Goal: Obtain resource: Download file/media

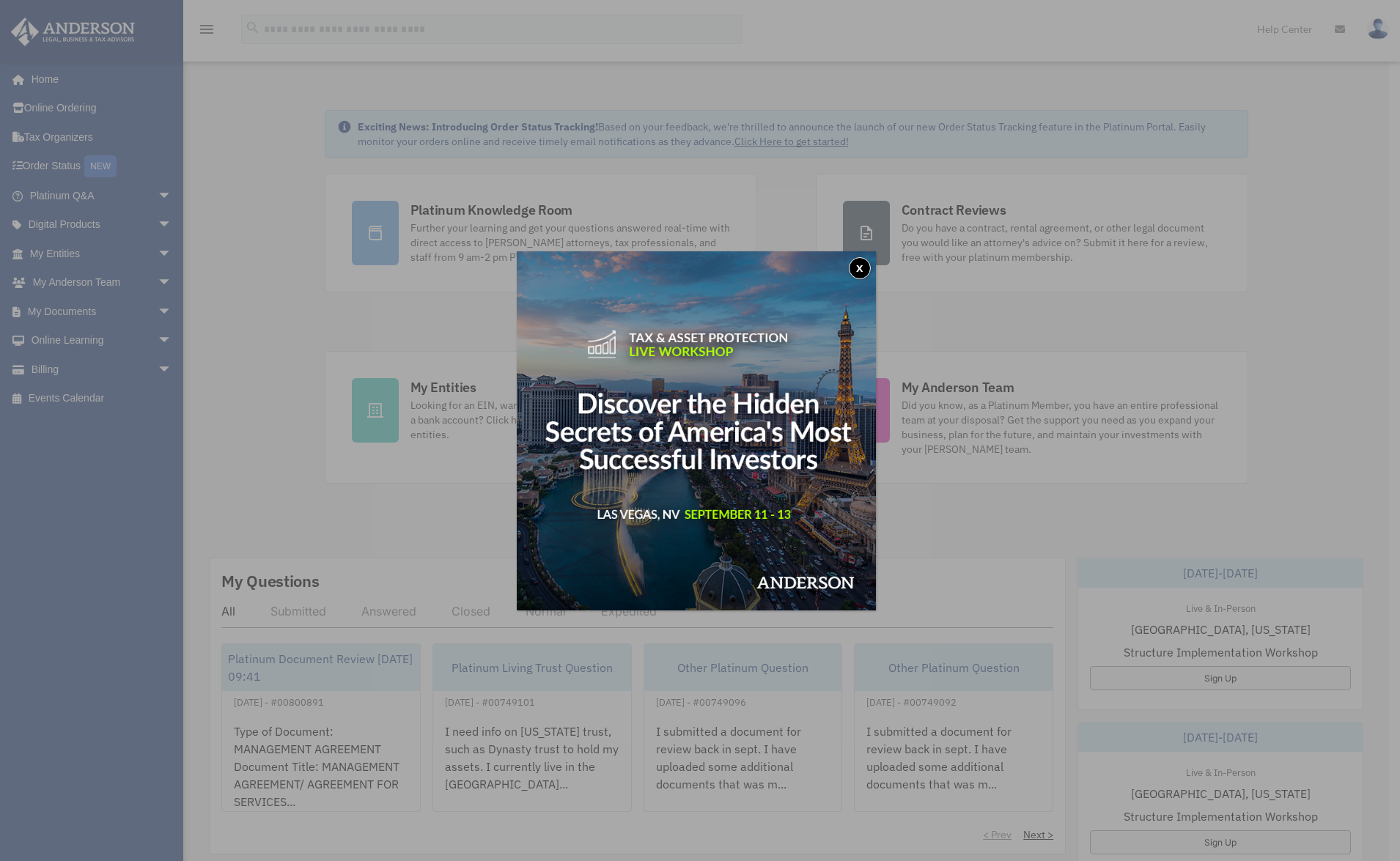
click at [867, 266] on button "x" at bounding box center [859, 268] width 22 height 22
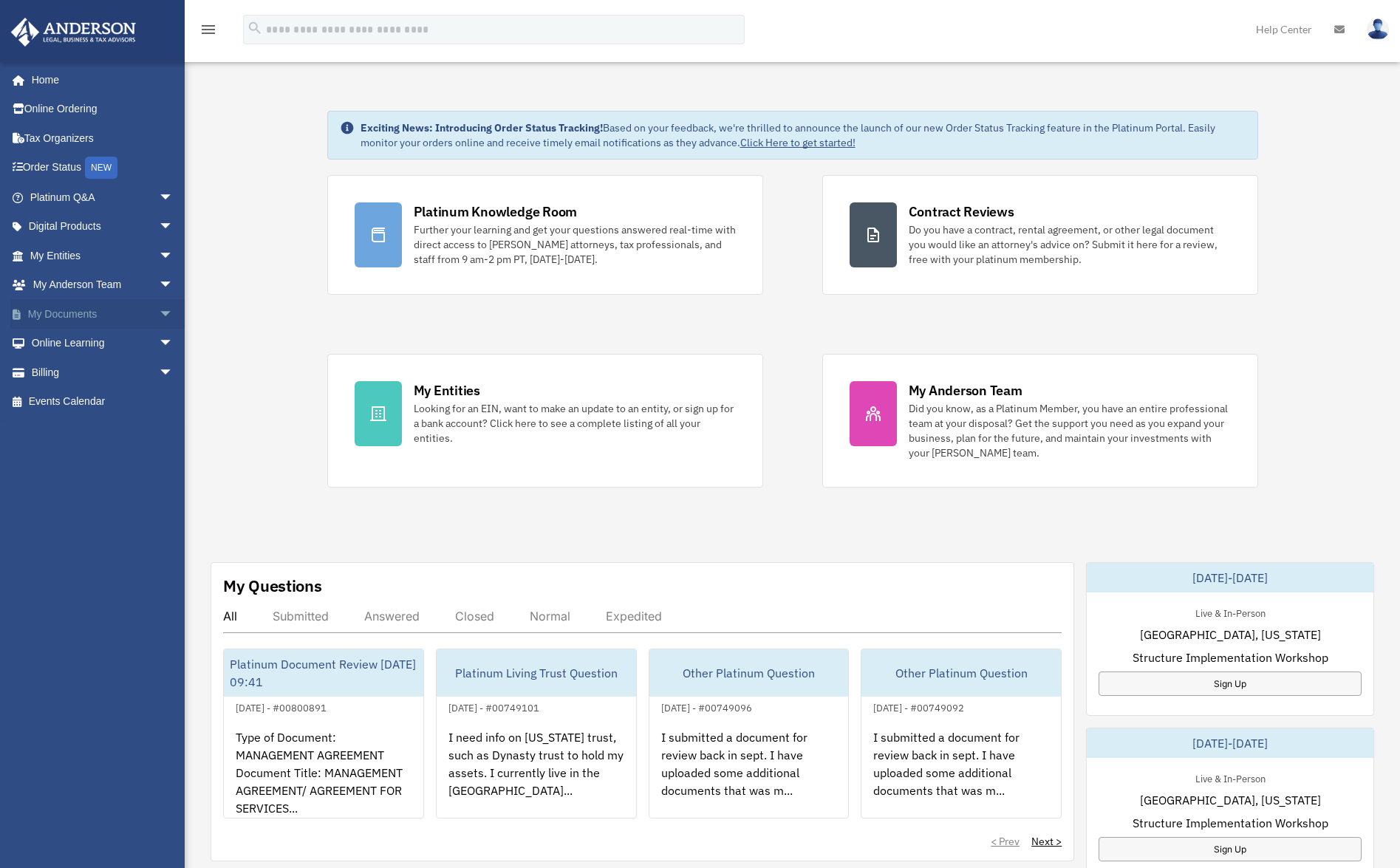
click at [59, 316] on link "My Documents arrow_drop_down" at bounding box center [102, 314] width 185 height 29
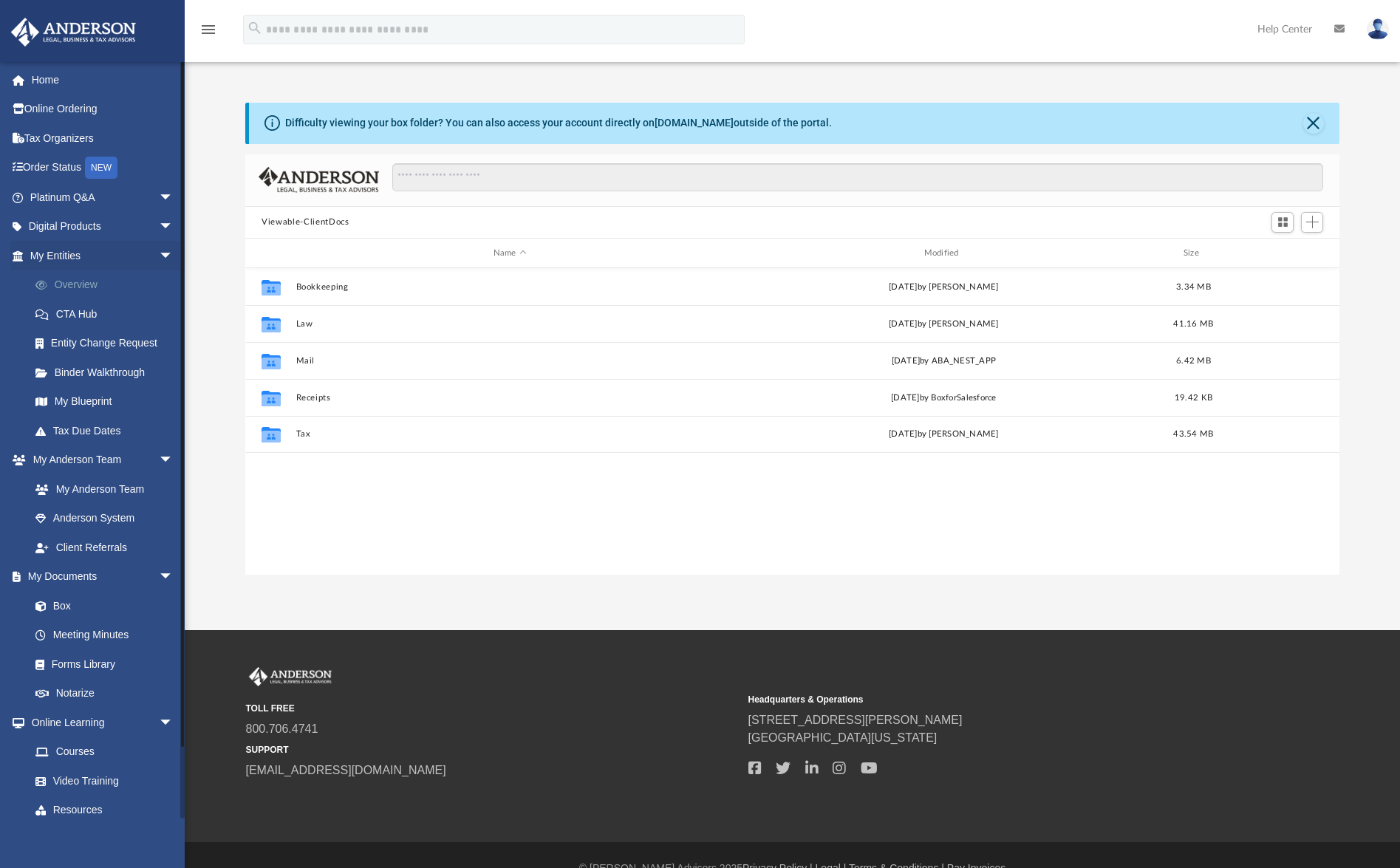
scroll to position [325, 1082]
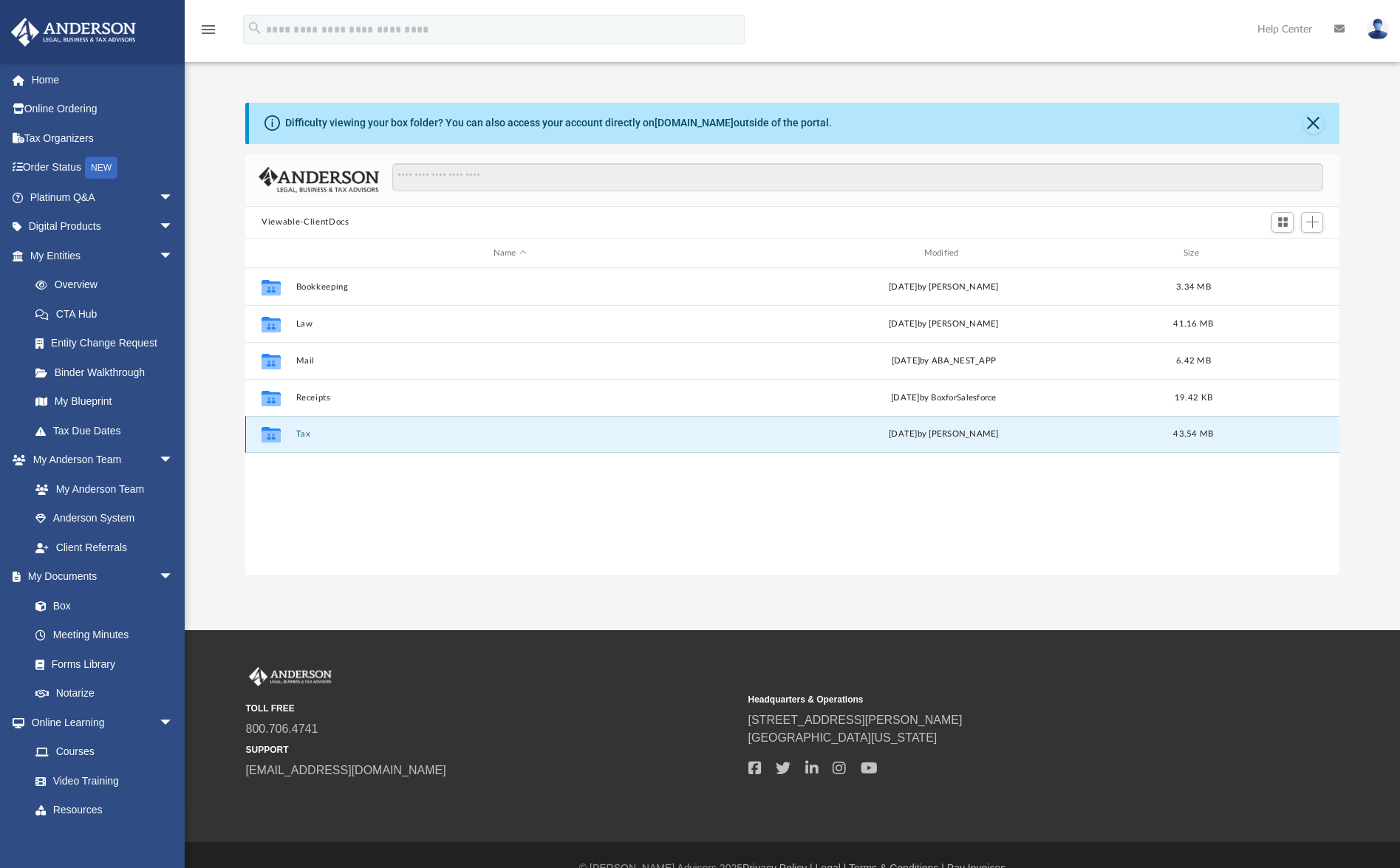
click at [297, 431] on button "Tax" at bounding box center [510, 434] width 428 height 10
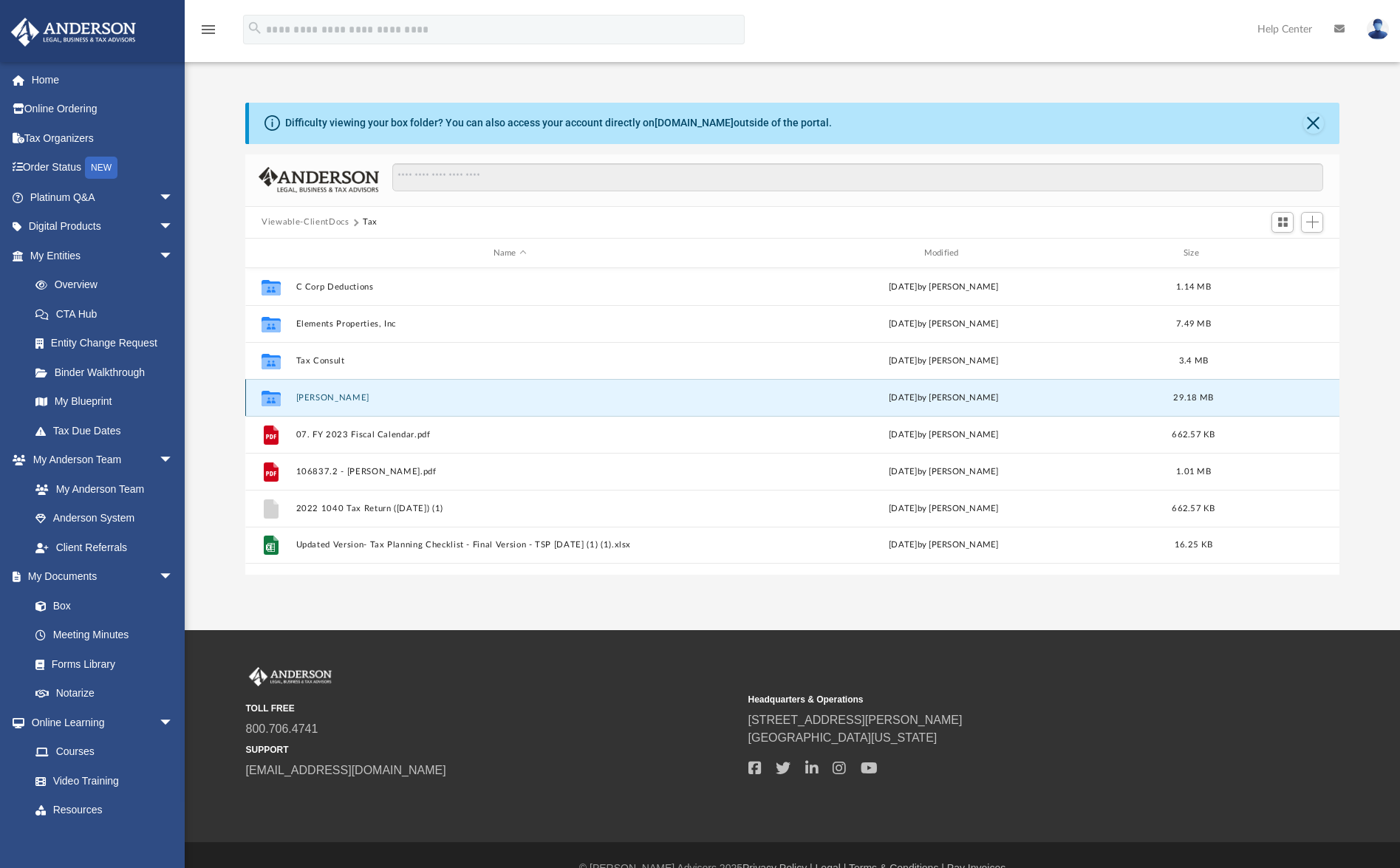
click at [322, 398] on button "Tehrani, Benjamin" at bounding box center [510, 398] width 428 height 10
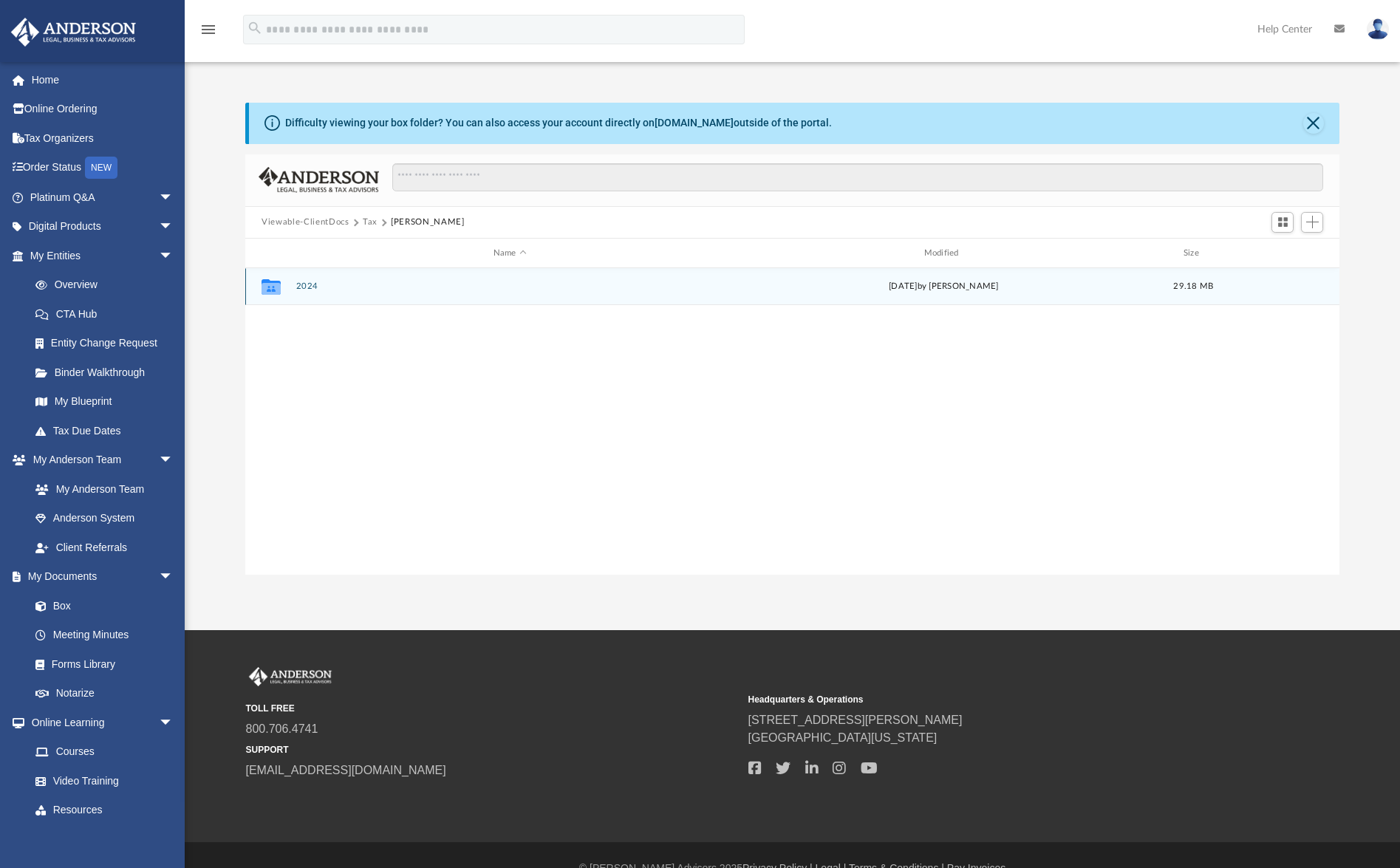
click at [295, 277] on div "Collaborated Folder 2024 Mon Jul 28 2025 by Jasmine Splunge 29.18 MB" at bounding box center [792, 287] width 1094 height 37
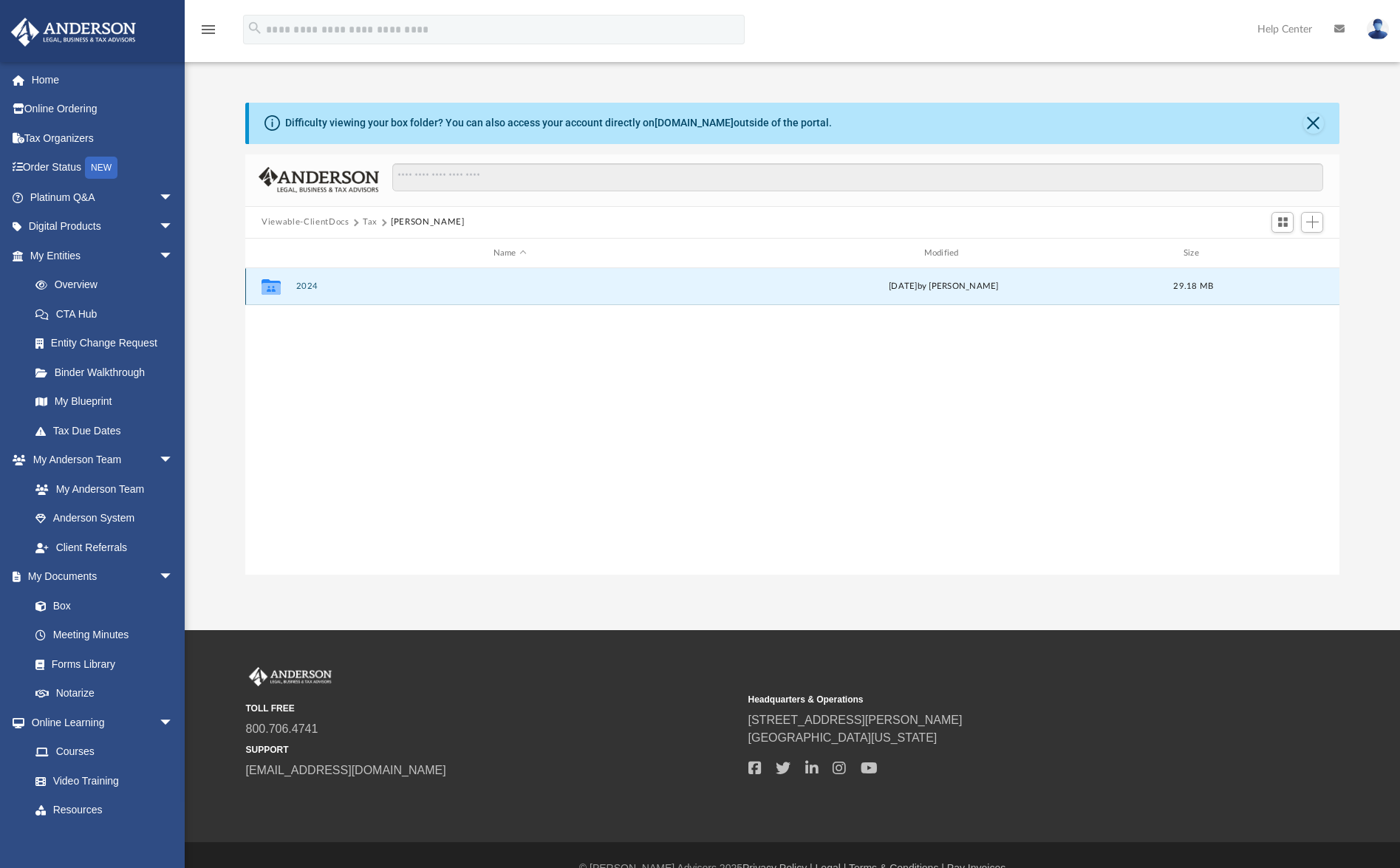
click at [299, 285] on button "2024" at bounding box center [510, 287] width 428 height 10
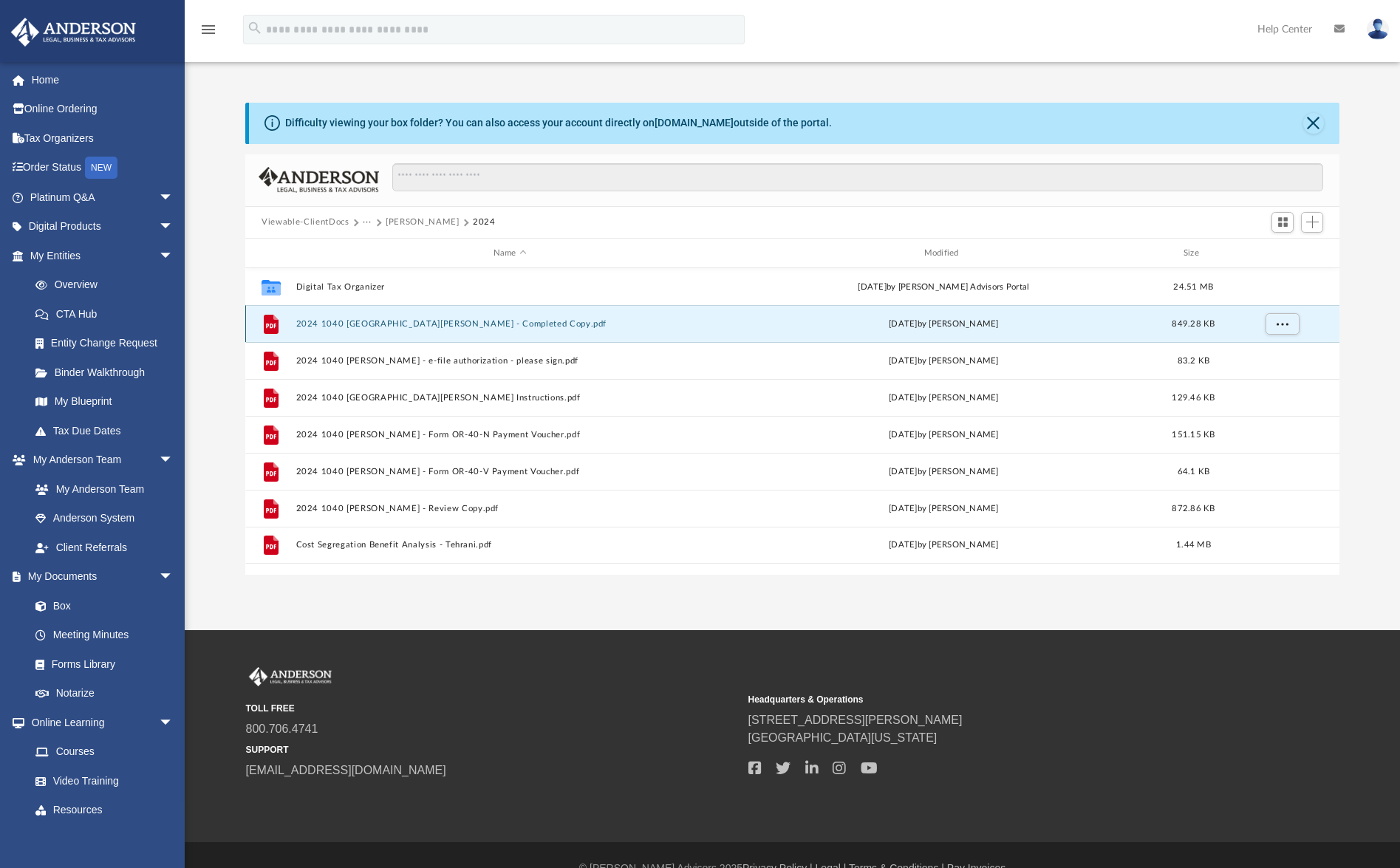
click at [344, 324] on button "2024 1040 Tehrani, Benjamin - Completed Copy.pdf" at bounding box center [510, 324] width 428 height 10
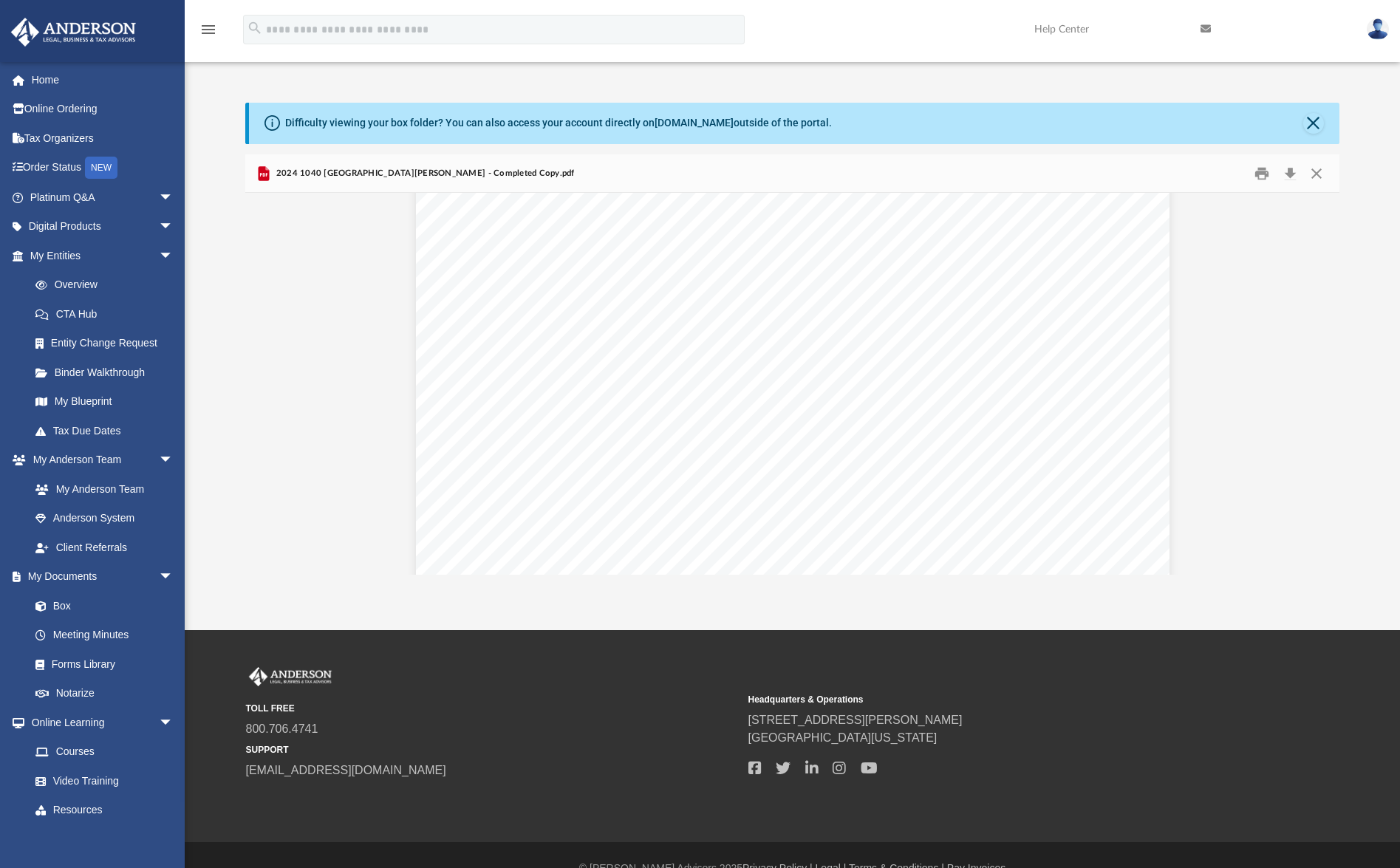
scroll to position [21078, 0]
